Goal: Task Accomplishment & Management: Use online tool/utility

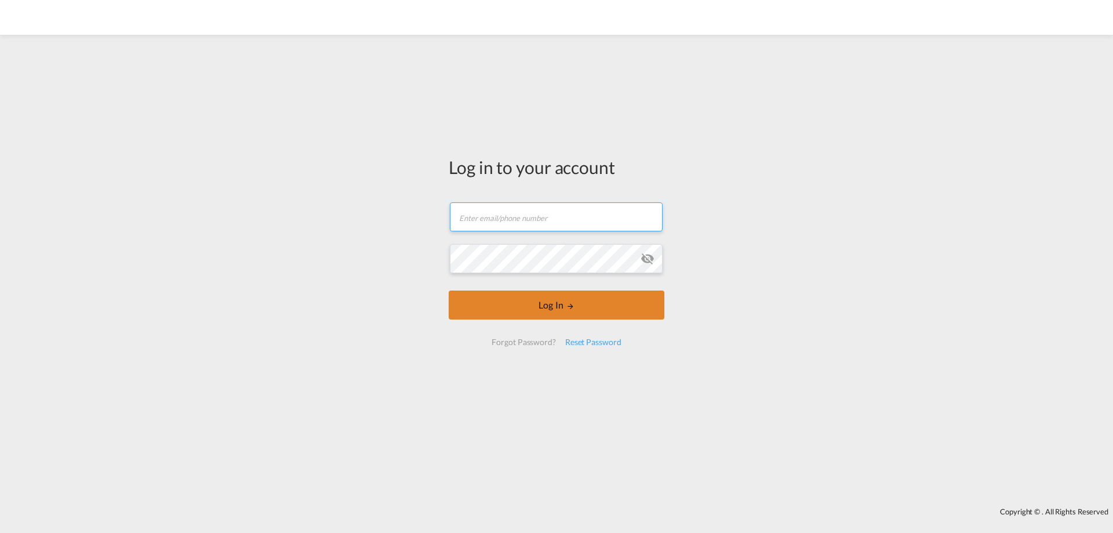
type input "[EMAIL_ADDRESS][DOMAIN_NAME]"
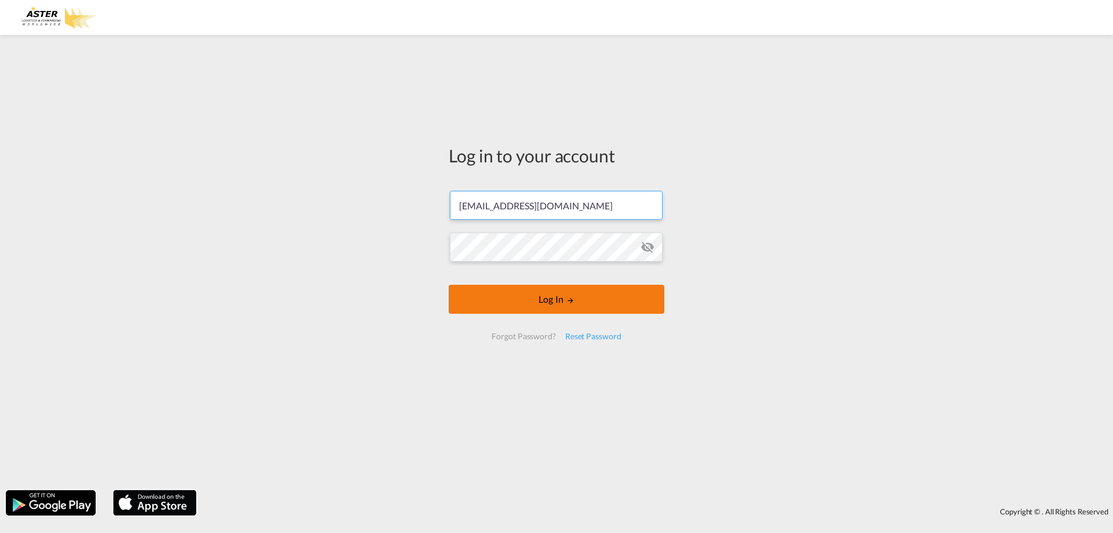
click at [538, 300] on button "Log In" at bounding box center [557, 299] width 216 height 29
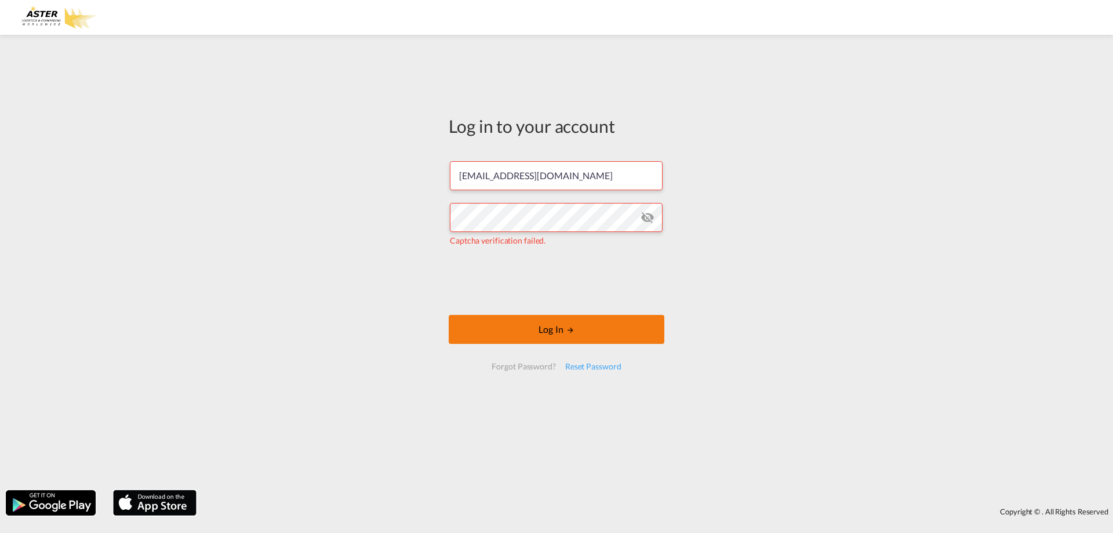
click at [491, 318] on button "Log In" at bounding box center [557, 329] width 216 height 29
click at [528, 331] on button "Log In" at bounding box center [557, 329] width 216 height 29
click at [27, 182] on div "Log in to your account [EMAIL_ADDRESS][DOMAIN_NAME] The user credentials were i…" at bounding box center [556, 263] width 1113 height 444
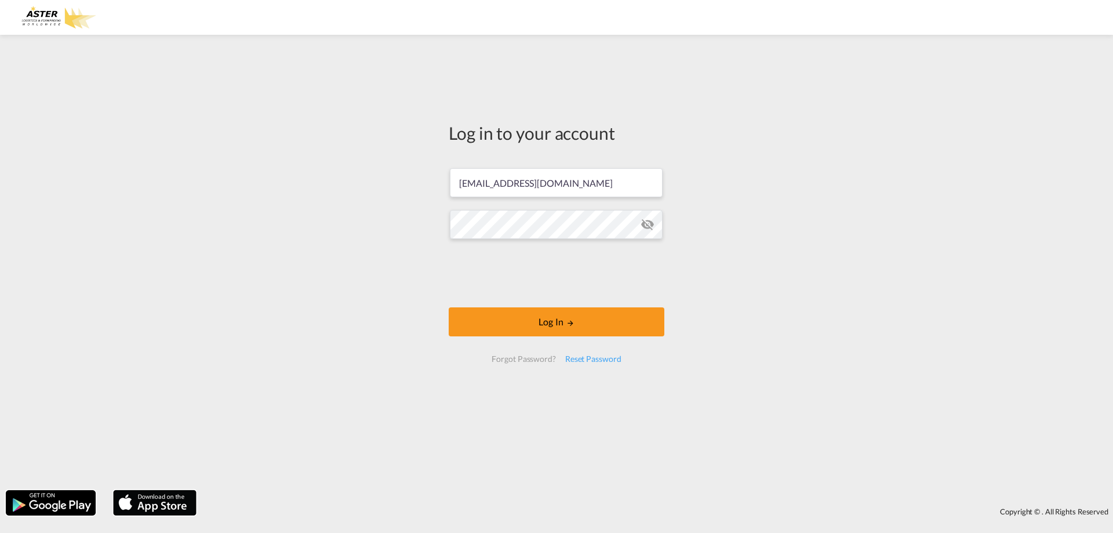
click at [647, 222] on md-icon "icon-eye-off" at bounding box center [648, 224] width 14 height 14
click at [539, 326] on button "Log In" at bounding box center [557, 321] width 216 height 29
